Goal: Check status: Check status

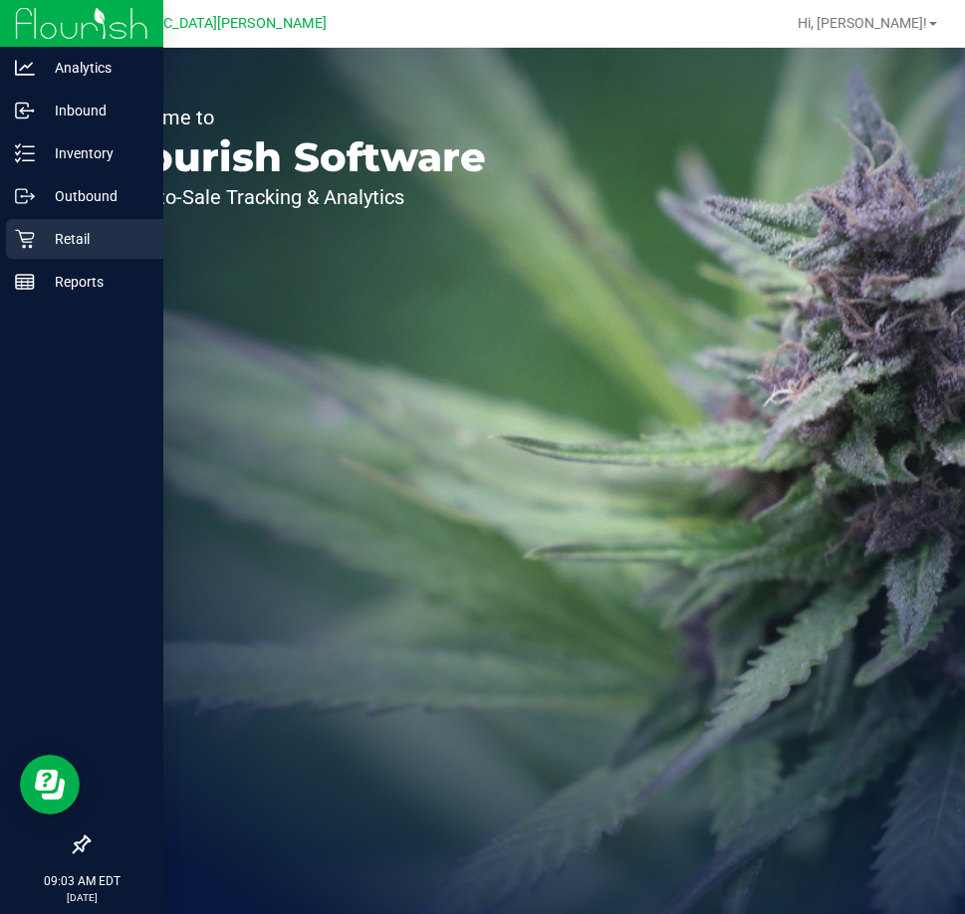
click at [22, 225] on div "Retail" at bounding box center [84, 239] width 157 height 40
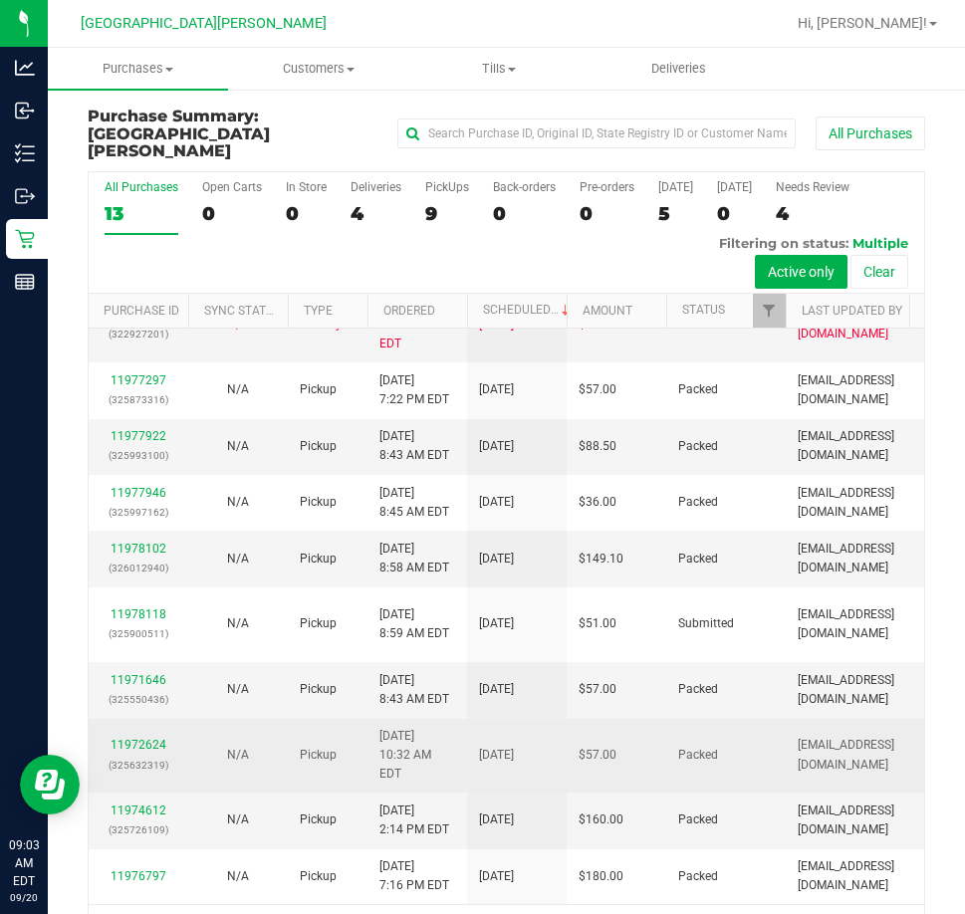
scroll to position [671, 0]
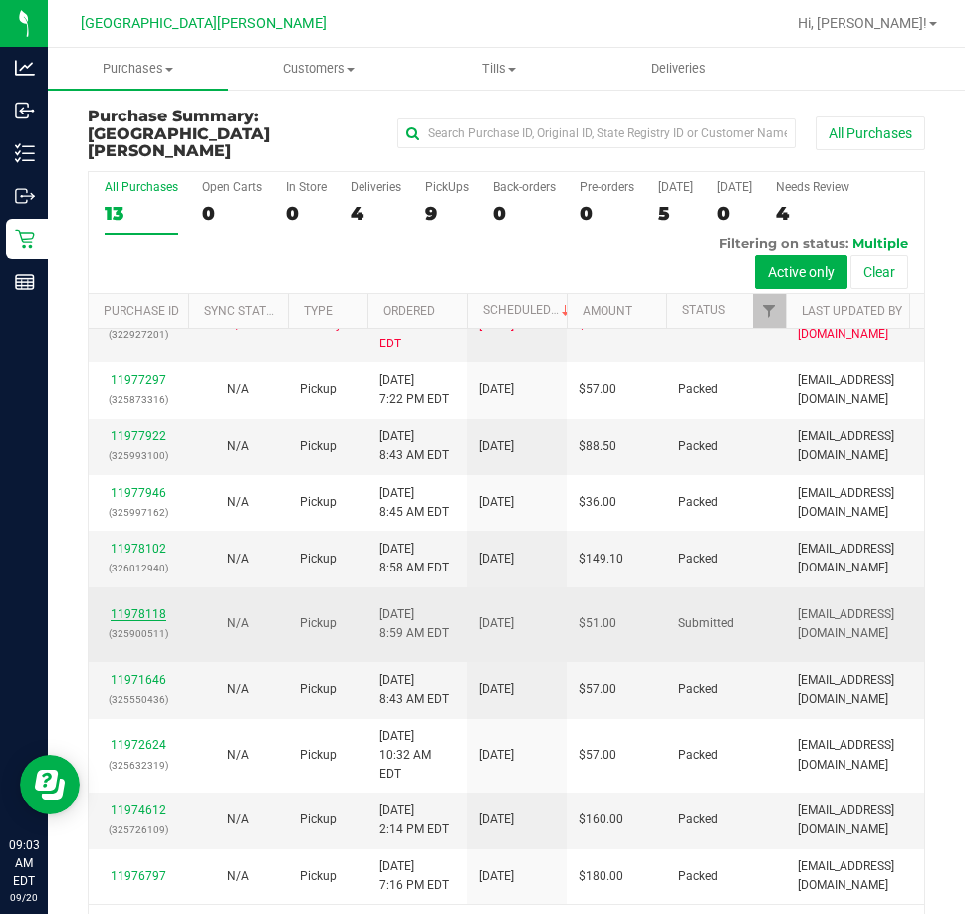
click at [145, 608] on link "11978118" at bounding box center [139, 615] width 56 height 14
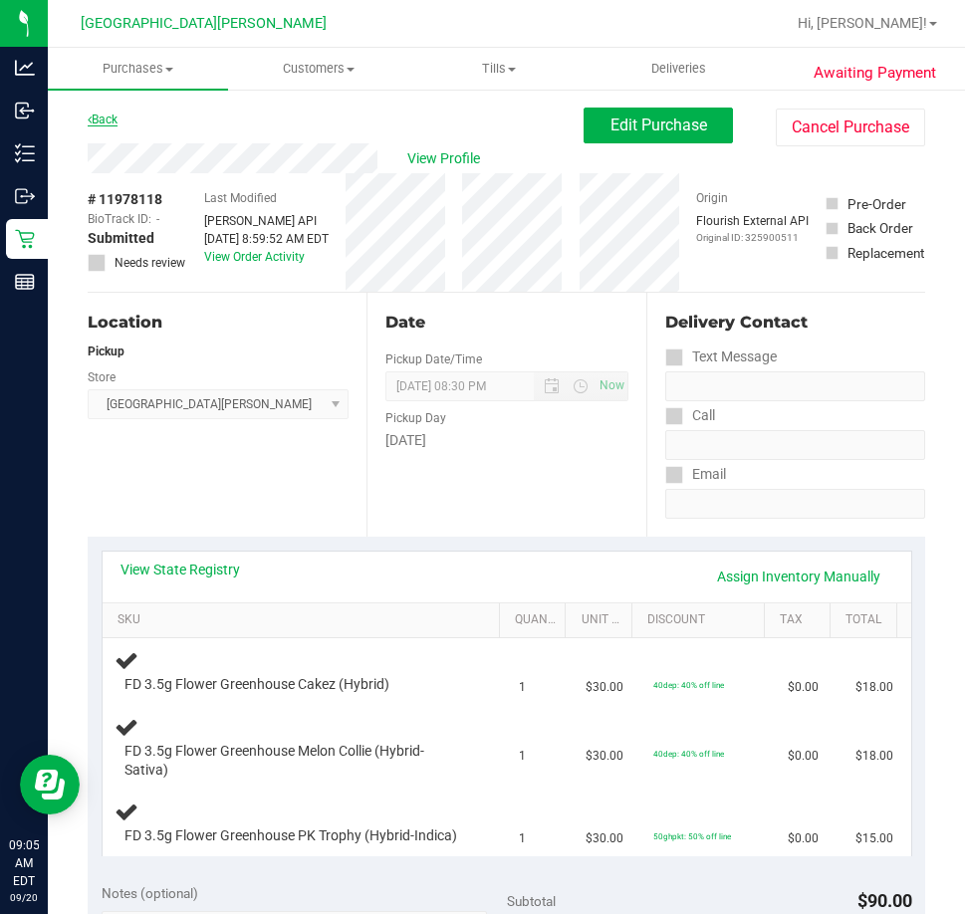
click at [114, 118] on link "Back" at bounding box center [103, 120] width 30 height 14
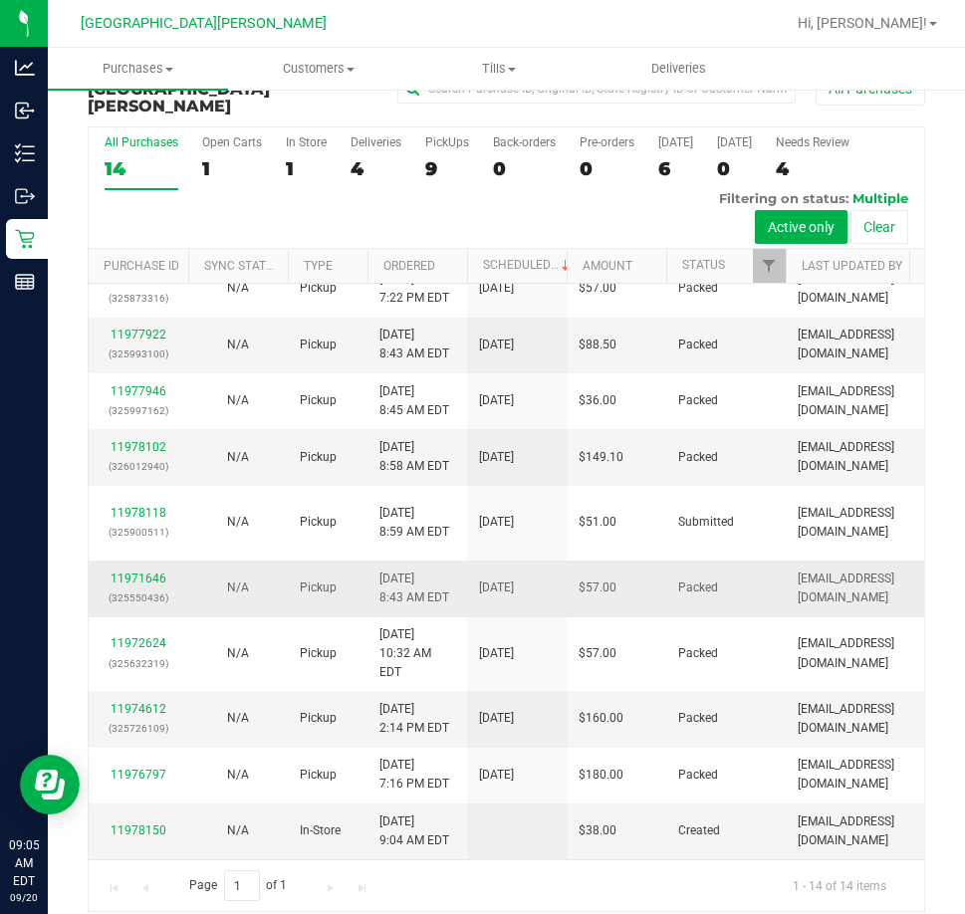
scroll to position [726, 0]
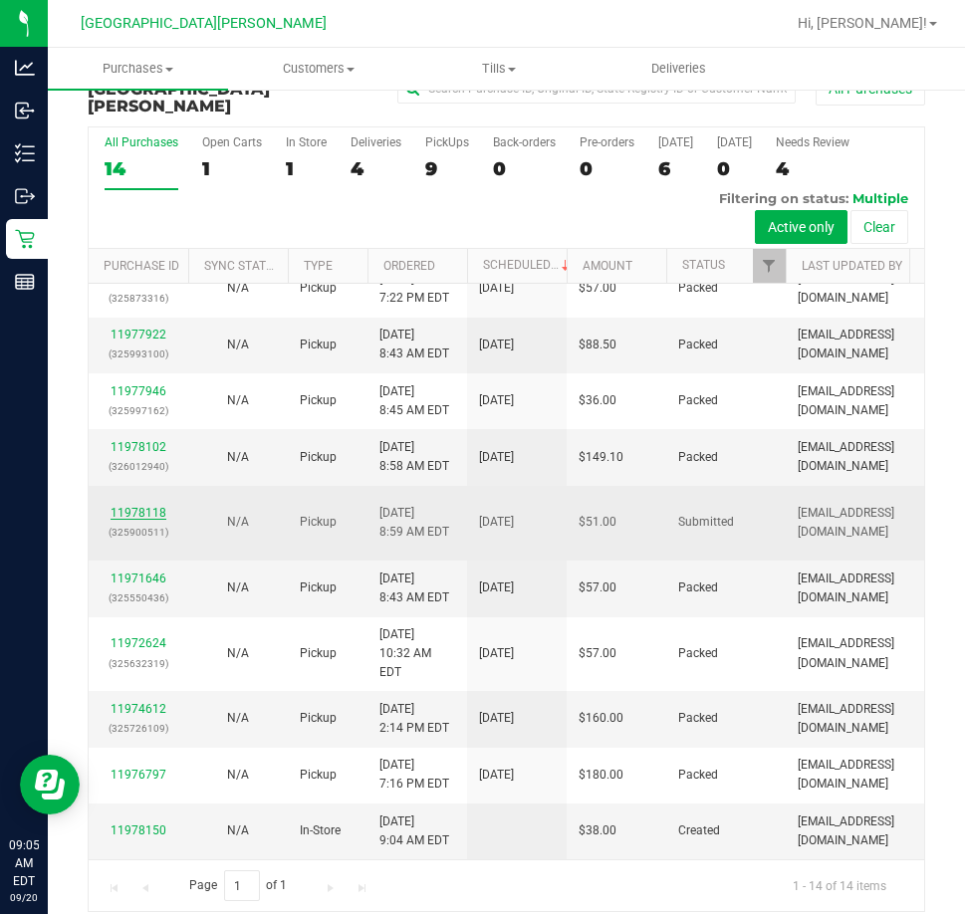
click at [143, 506] on link "11978118" at bounding box center [139, 513] width 56 height 14
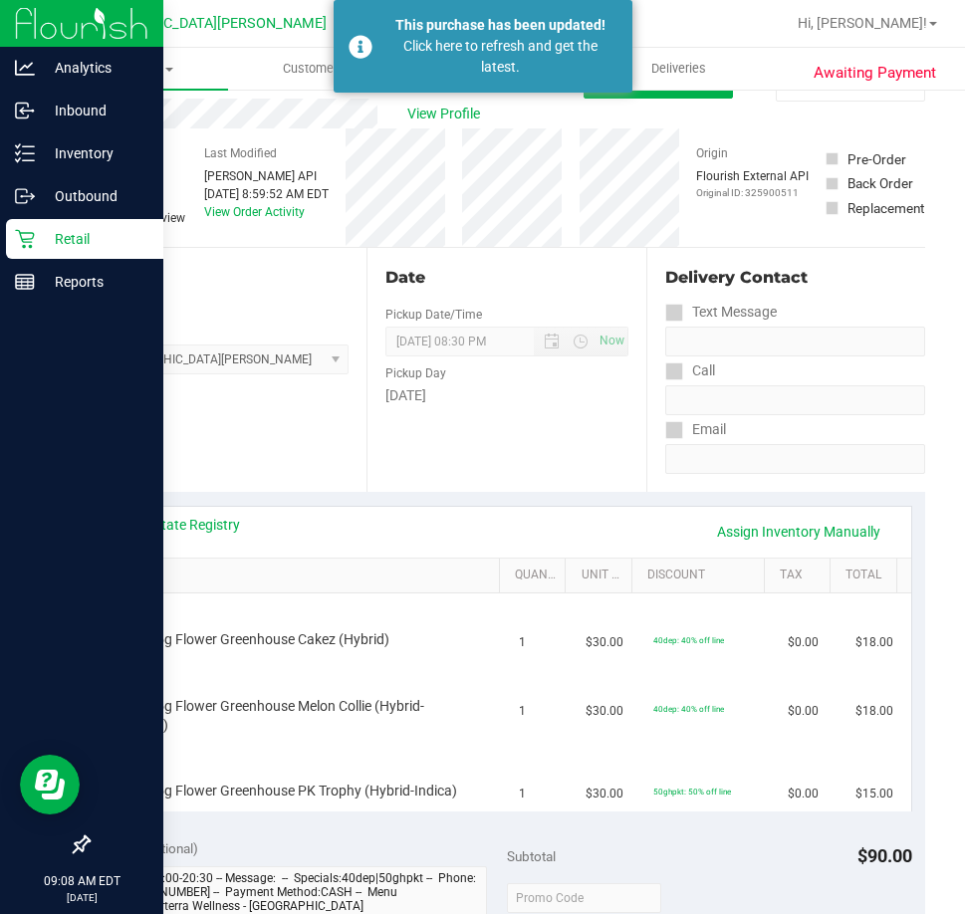
click at [38, 230] on p "Retail" at bounding box center [95, 239] width 120 height 24
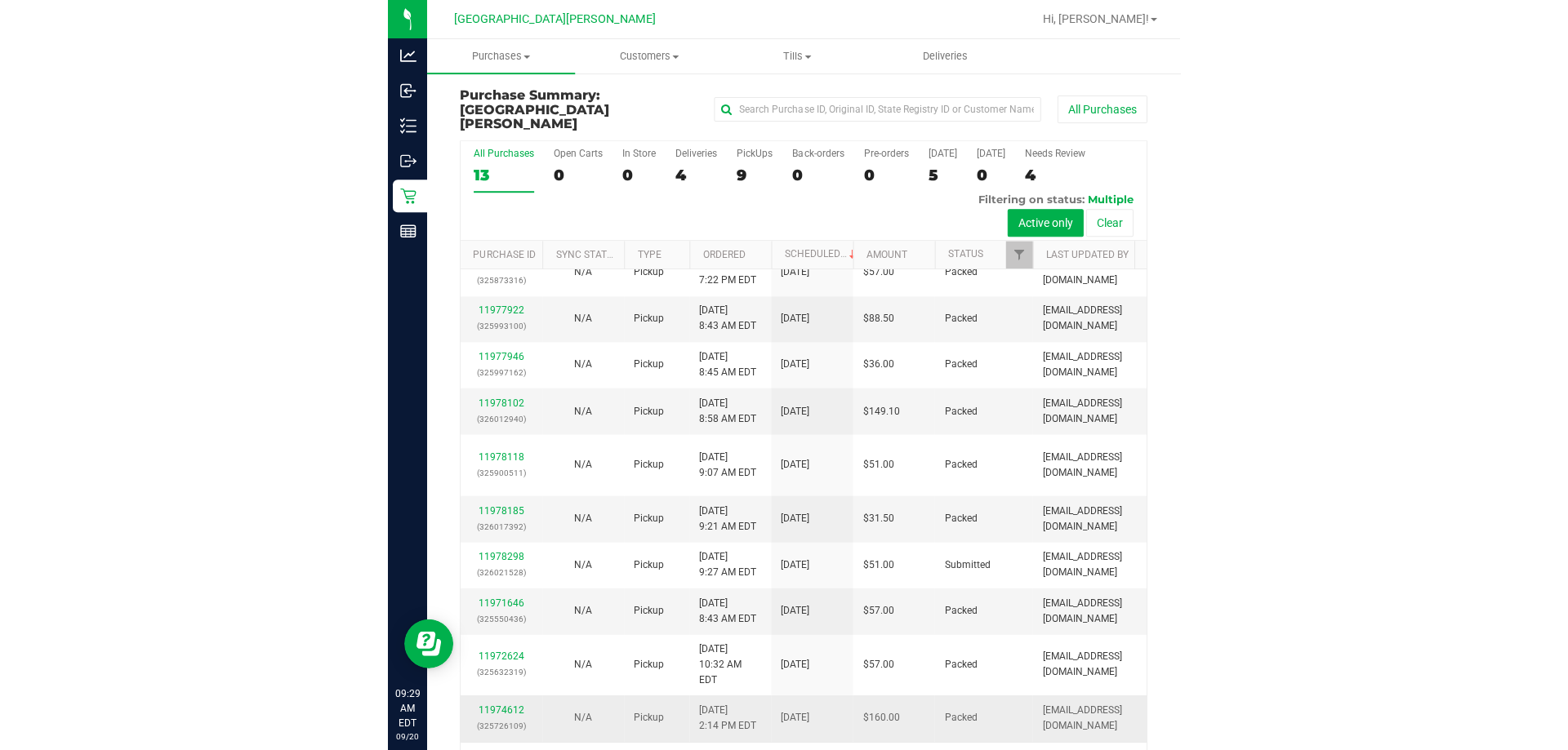
scroll to position [686, 0]
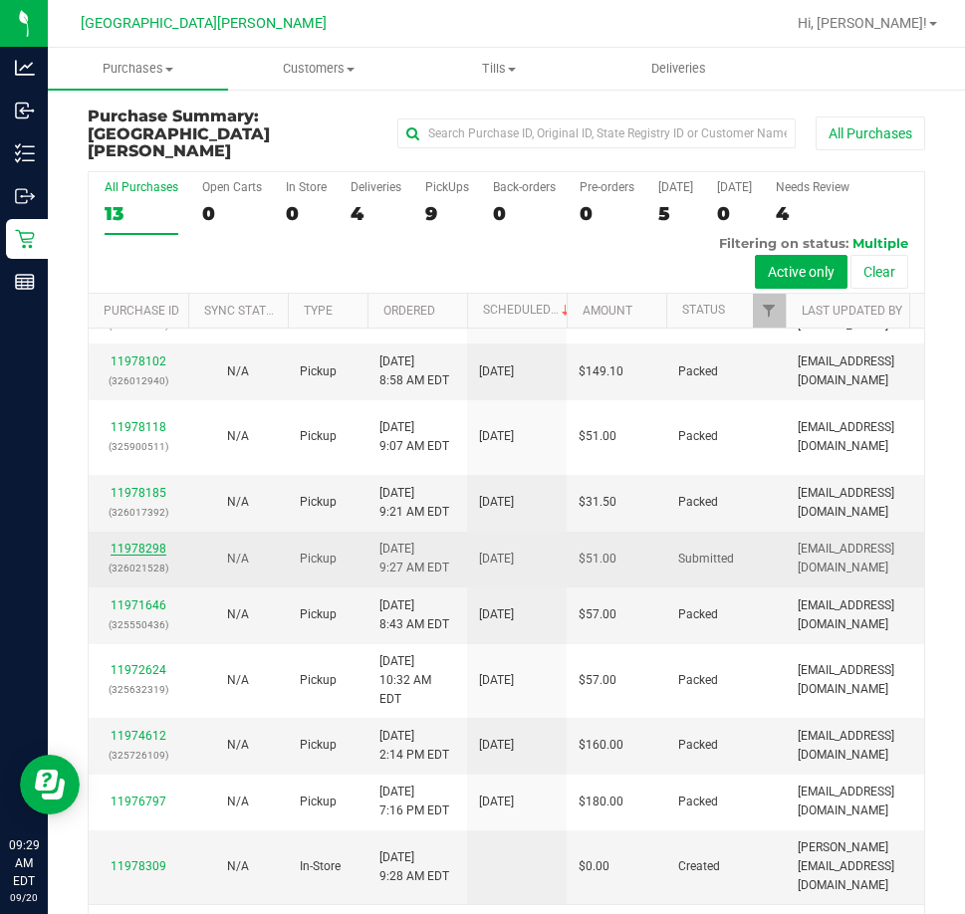
click at [126, 542] on link "11978298" at bounding box center [139, 549] width 56 height 14
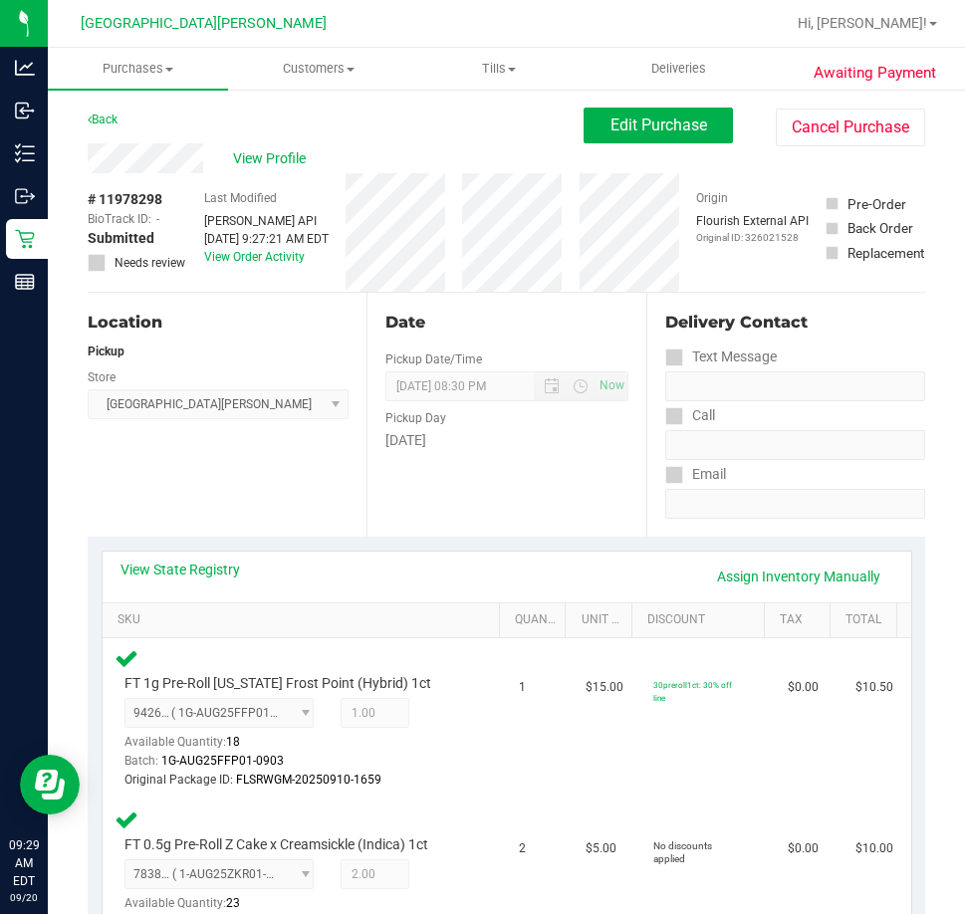
click at [98, 127] on div "Back" at bounding box center [103, 120] width 30 height 24
click at [99, 125] on link "Back" at bounding box center [103, 120] width 30 height 14
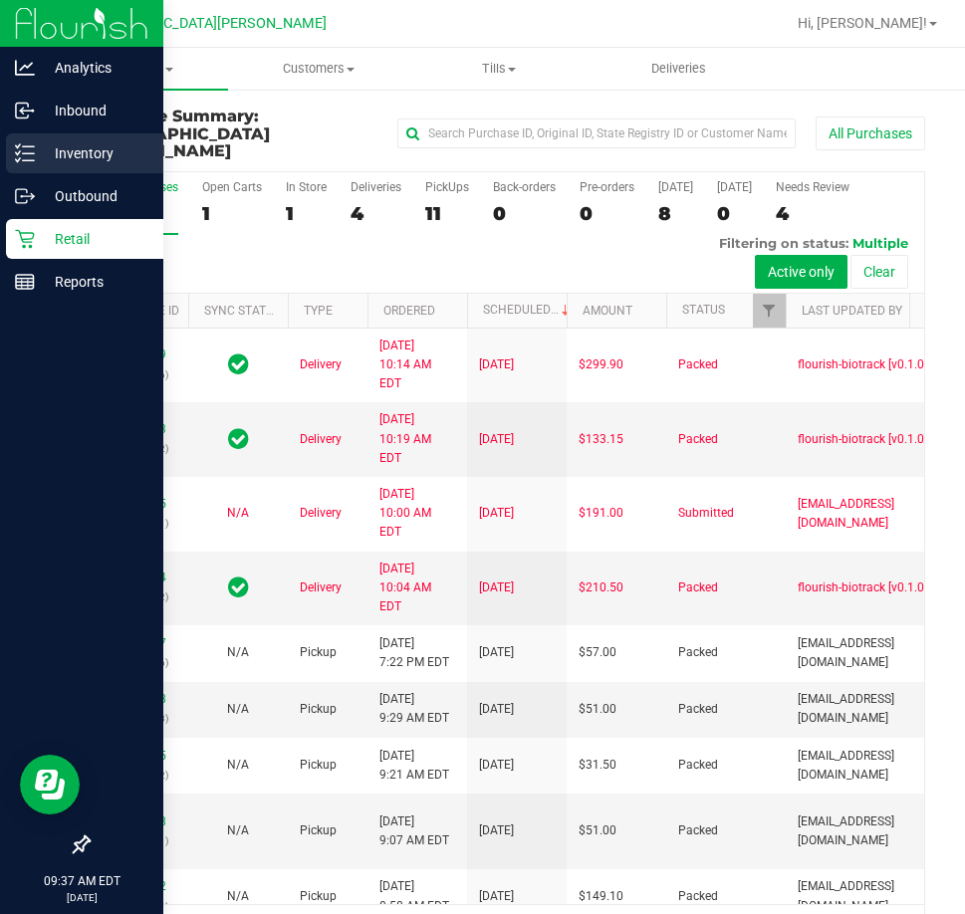
click at [30, 150] on icon at bounding box center [25, 153] width 20 height 20
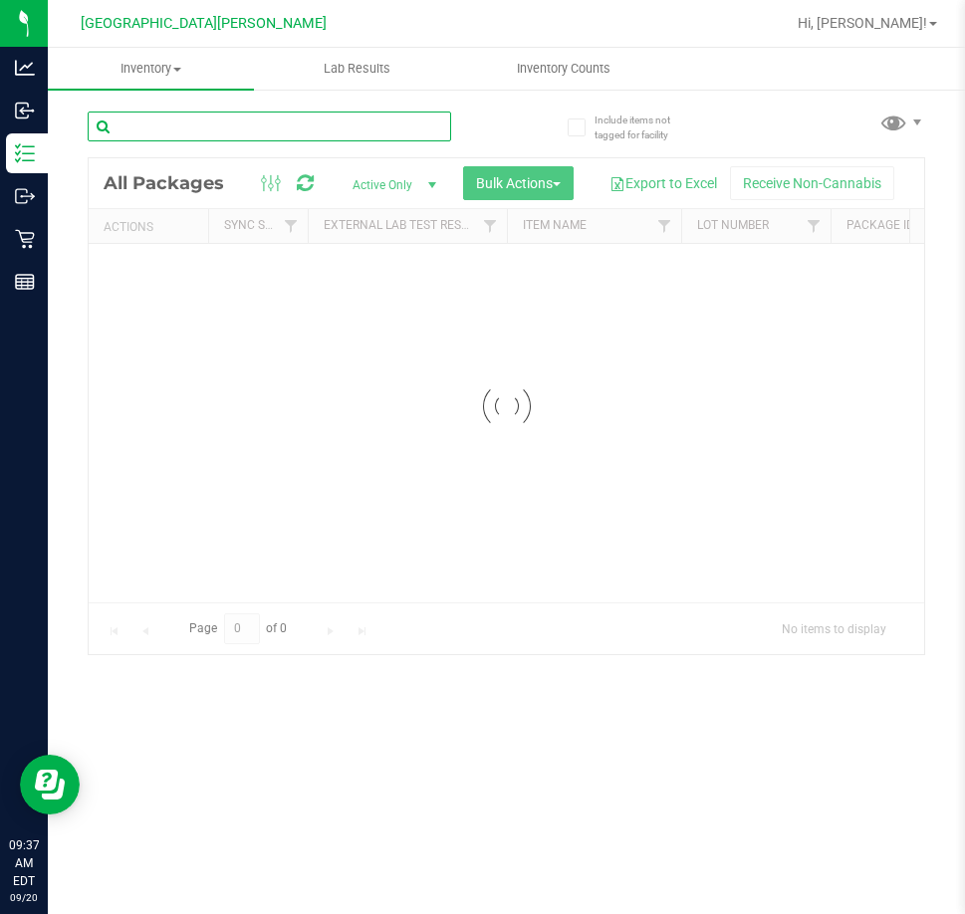
click at [234, 130] on input "text" at bounding box center [270, 127] width 364 height 30
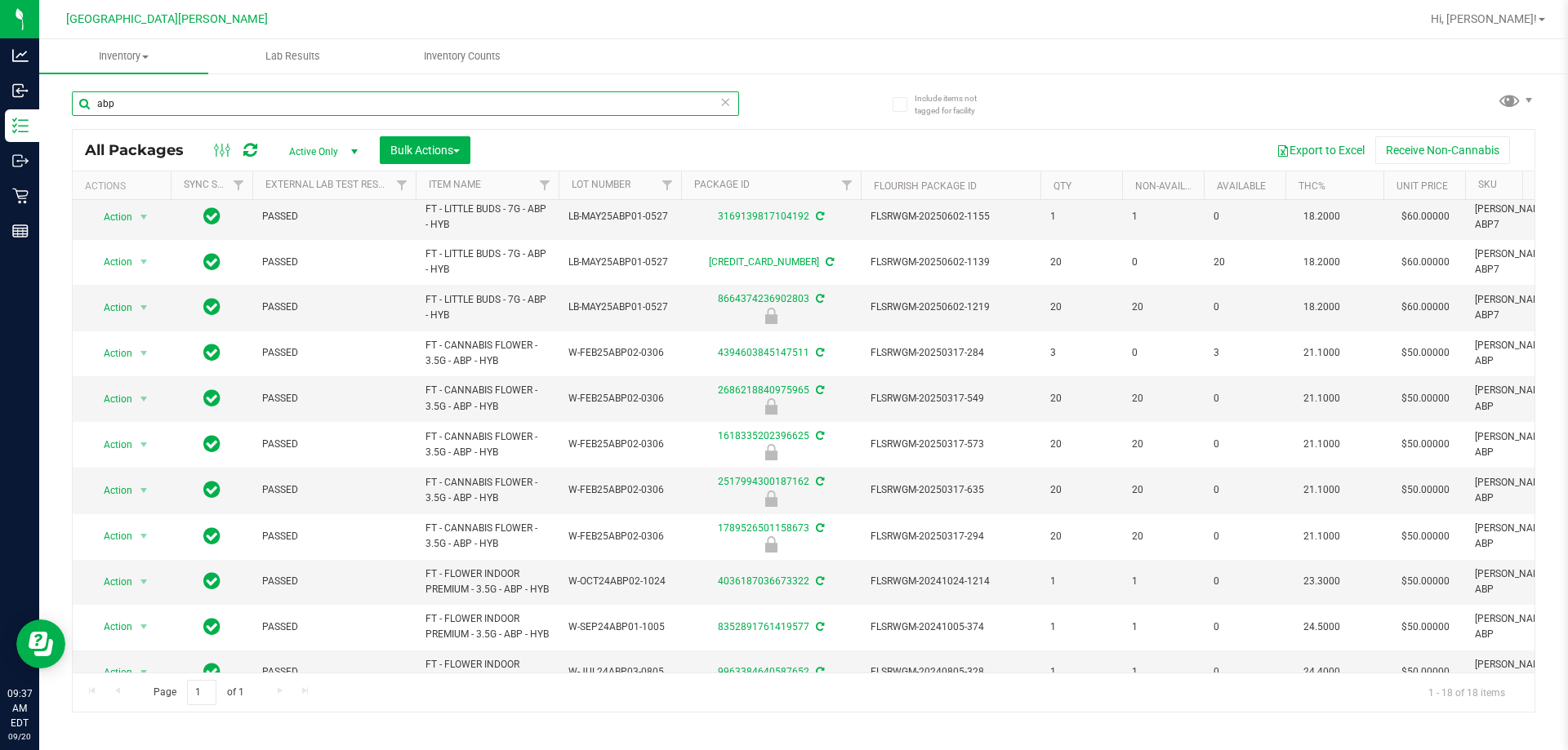
scroll to position [170, 0]
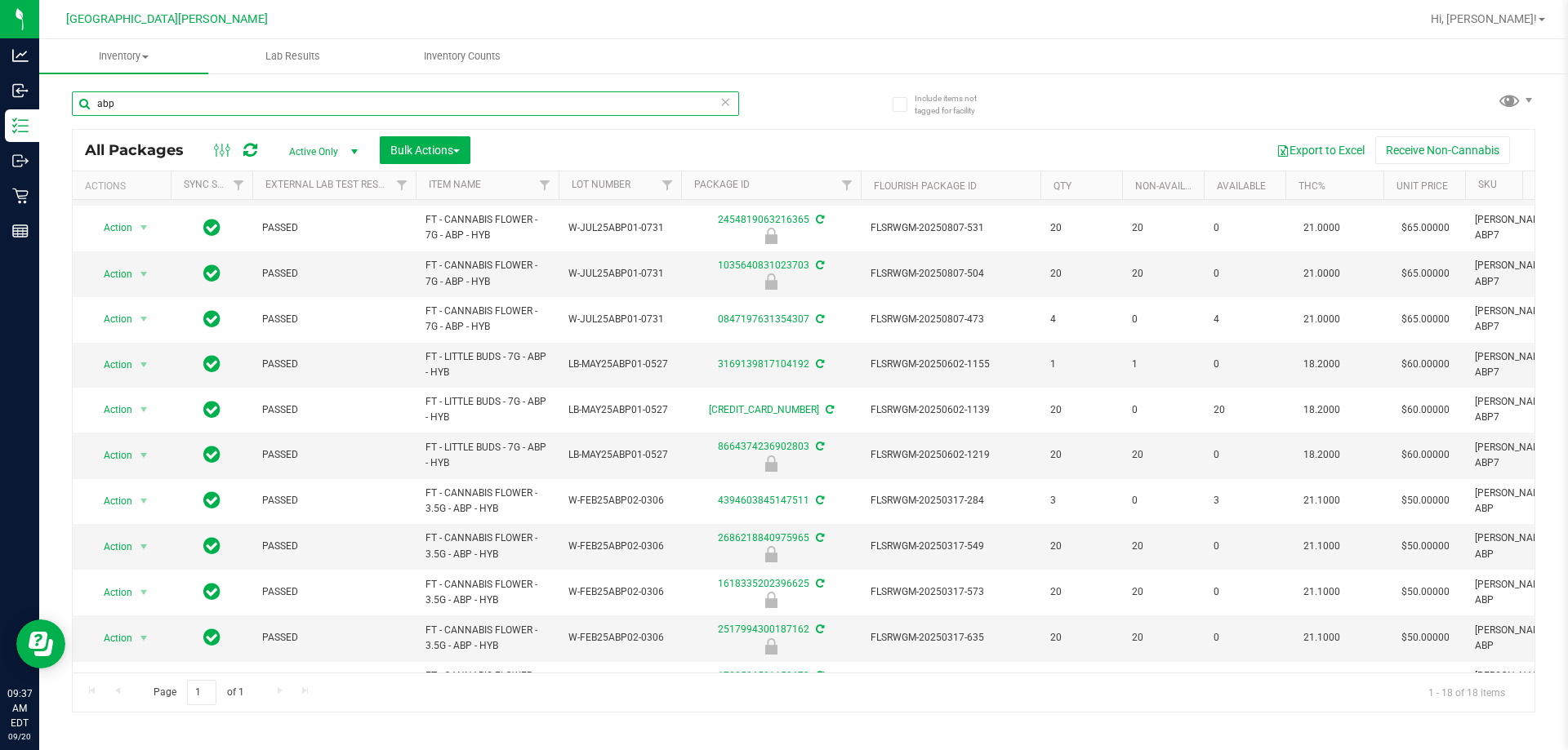
click at [295, 99] on input "abp" at bounding box center [406, 104] width 667 height 25
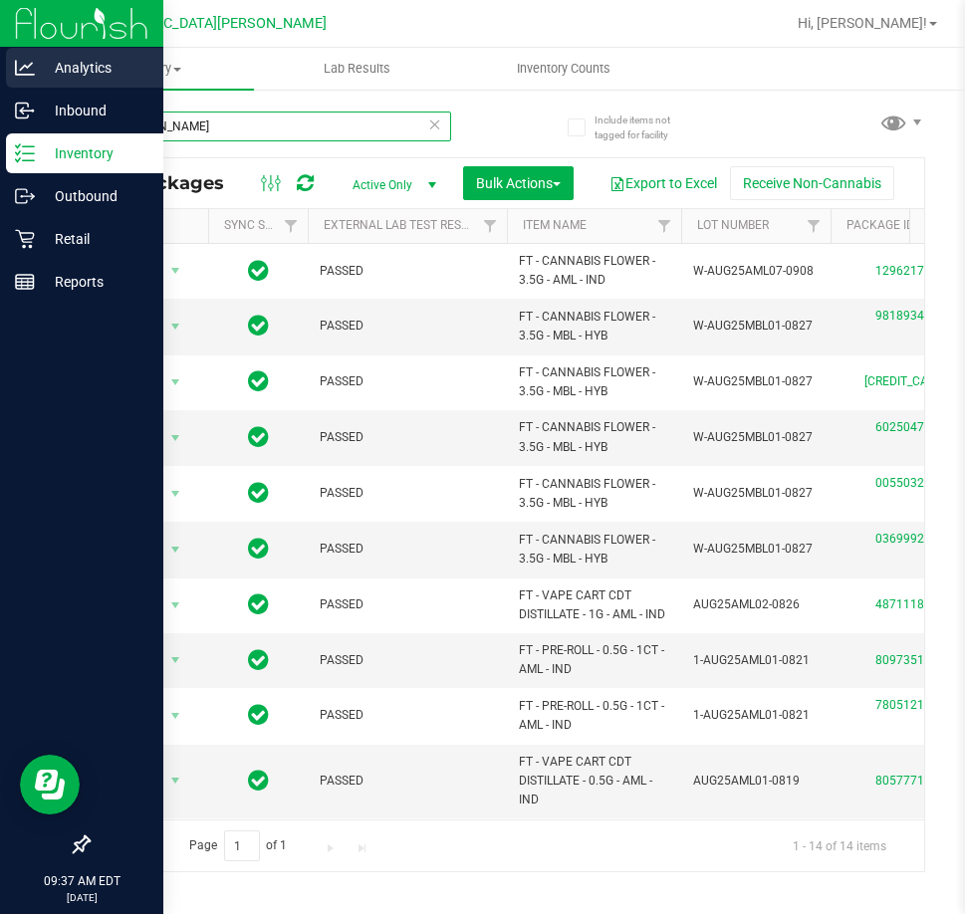
type input "[PERSON_NAME]"
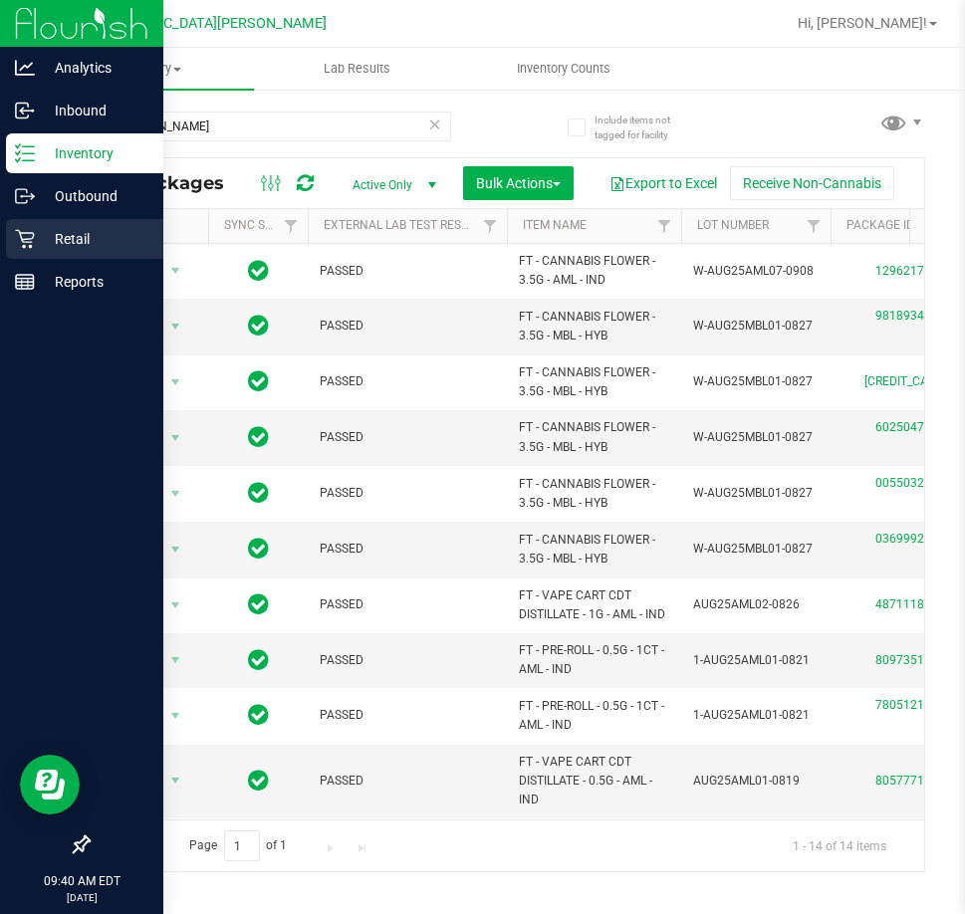
click at [42, 243] on p "Retail" at bounding box center [95, 239] width 120 height 24
